Goal: Information Seeking & Learning: Learn about a topic

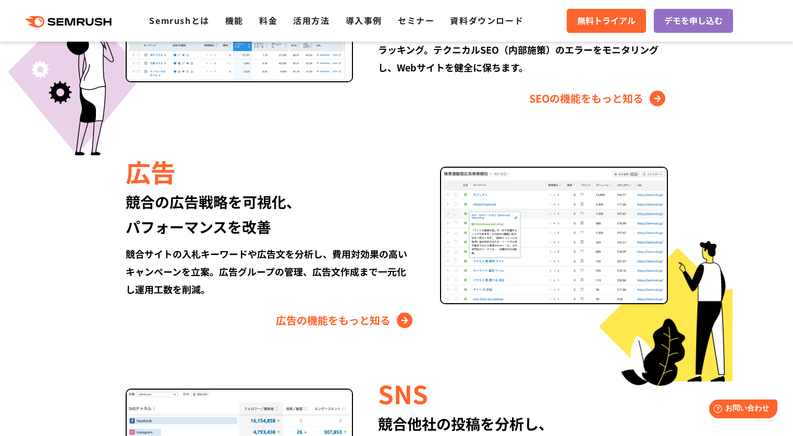
scroll to position [1115, 0]
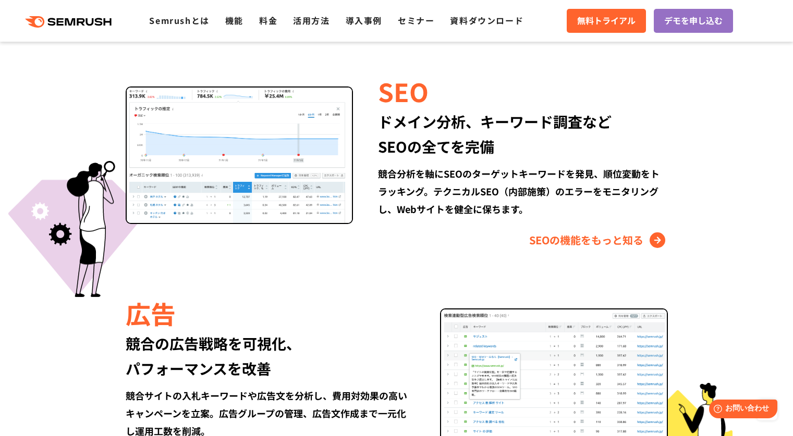
click at [413, 238] on div "SEOの機能をもっと知る" at bounding box center [522, 240] width 289 height 17
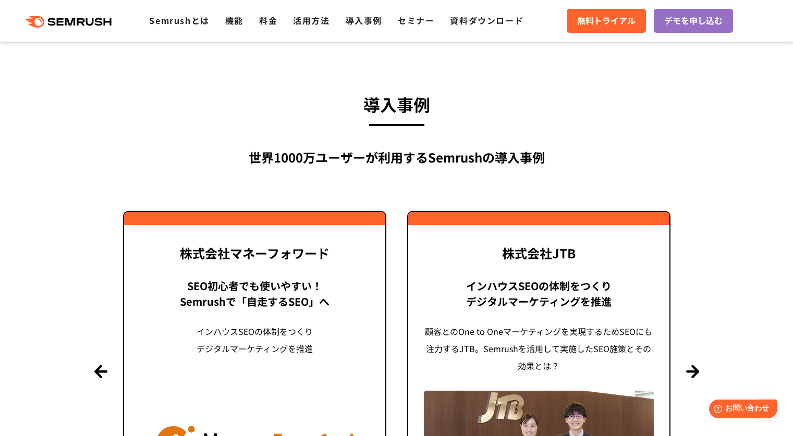
scroll to position [2385, 0]
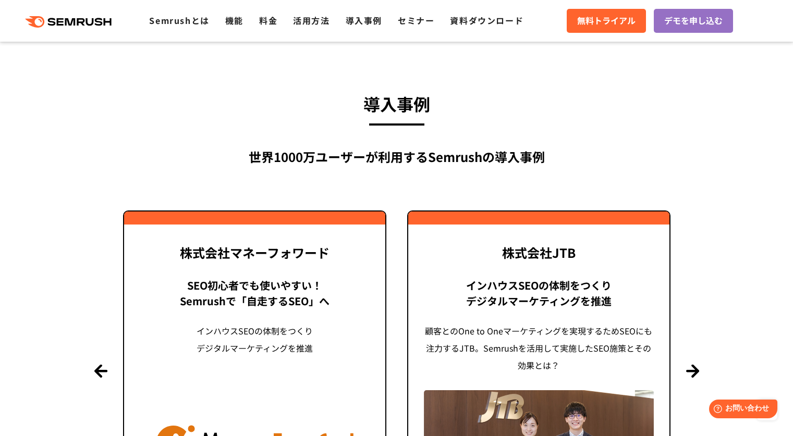
drag, startPoint x: 389, startPoint y: 238, endPoint x: 421, endPoint y: -72, distance: 312.2
click at [187, 22] on link "Semrushとは" at bounding box center [179, 20] width 60 height 13
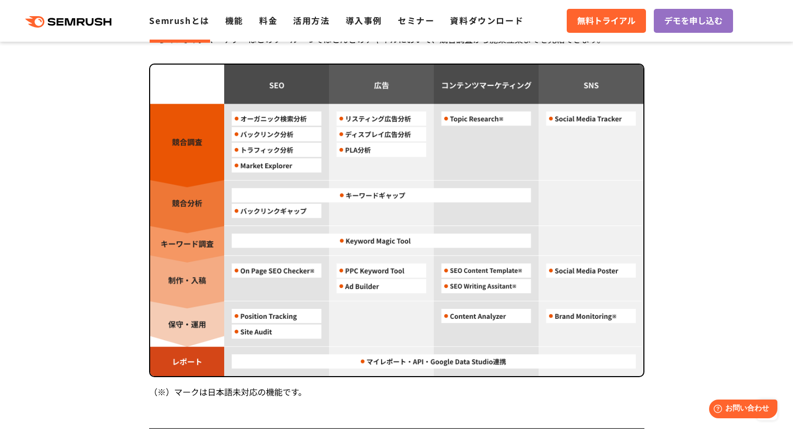
scroll to position [938, 0]
click at [560, 342] on img at bounding box center [396, 220] width 493 height 312
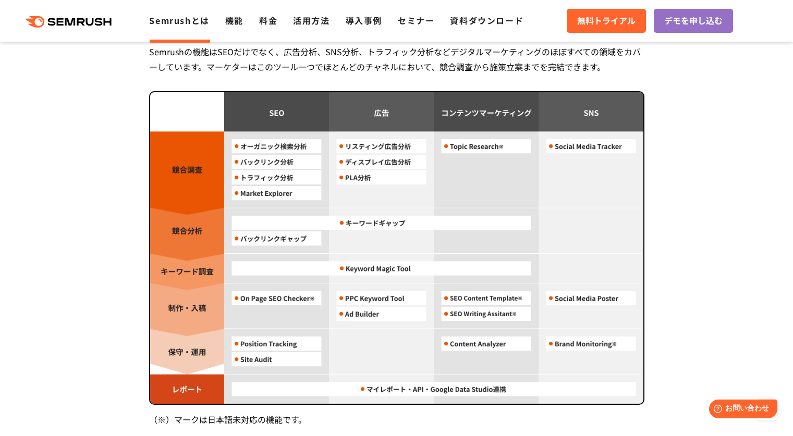
scroll to position [911, 0]
click at [89, 18] on icon ".cls {fill: #FF642D;}" at bounding box center [69, 21] width 118 height 11
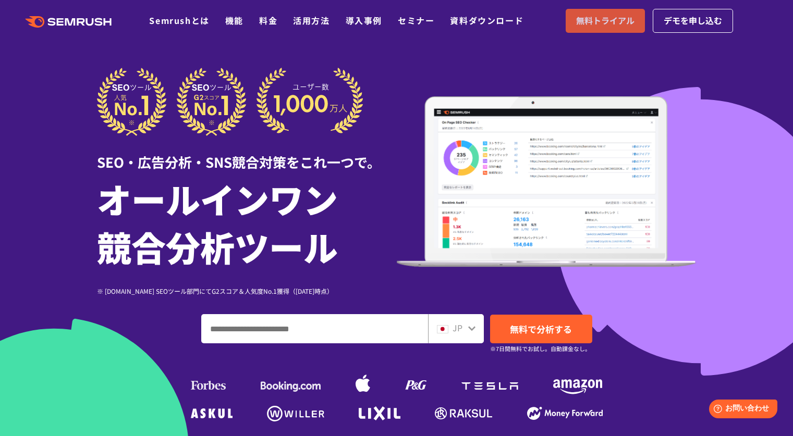
click at [585, 20] on span "無料トライアル" at bounding box center [605, 21] width 58 height 14
